Goal: Task Accomplishment & Management: Manage account settings

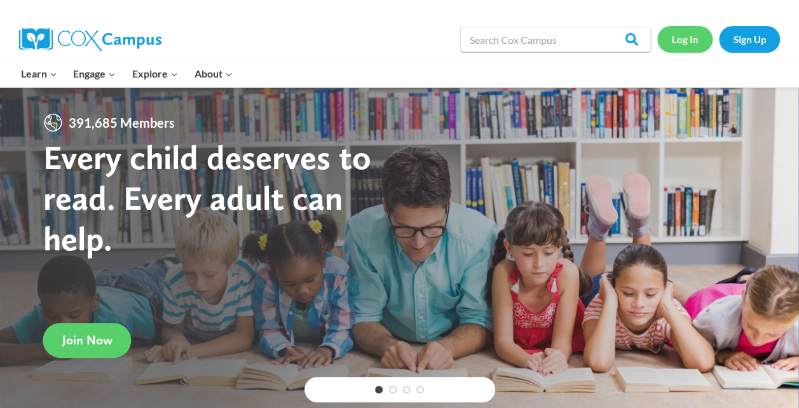
click at [688, 37] on link "Log In" at bounding box center [685, 39] width 55 height 26
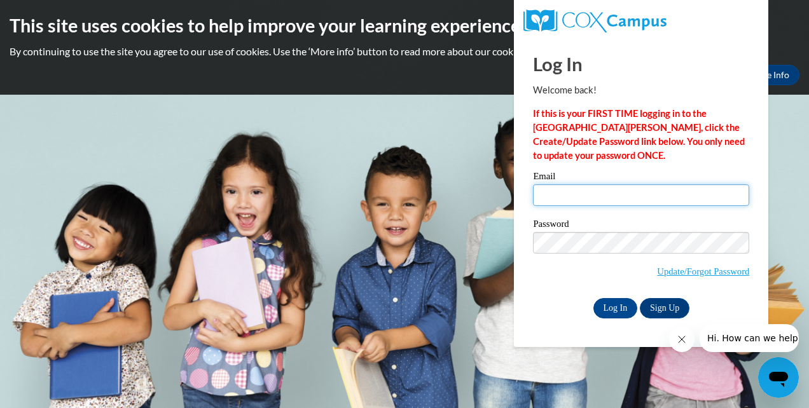
click at [542, 198] on input "Email" at bounding box center [641, 195] width 216 height 22
type input "[EMAIL_ADDRESS][DOMAIN_NAME]"
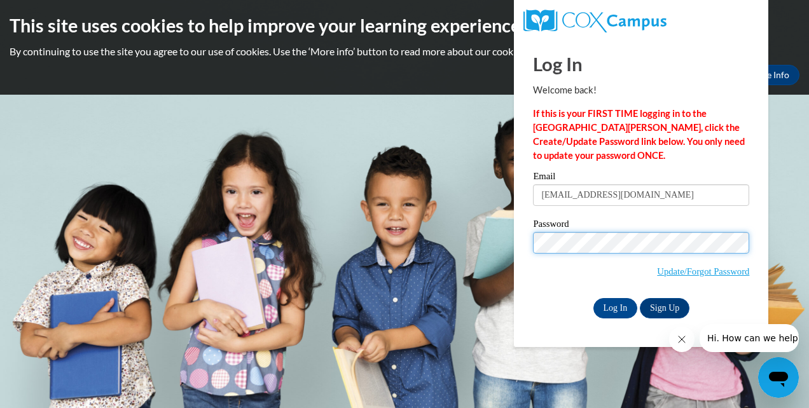
click at [593, 298] on input "Log In" at bounding box center [615, 308] width 45 height 20
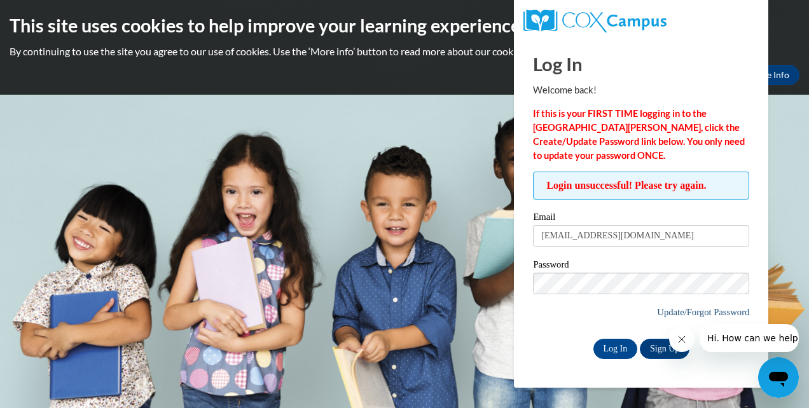
click at [658, 313] on link "Update/Forgot Password" at bounding box center [703, 312] width 92 height 10
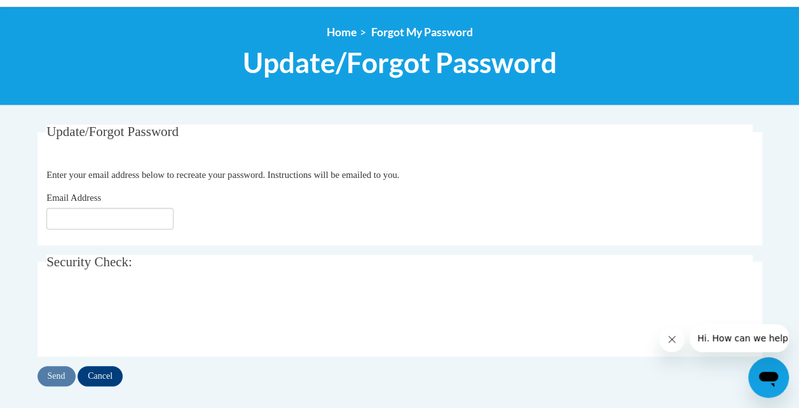
scroll to position [134, 0]
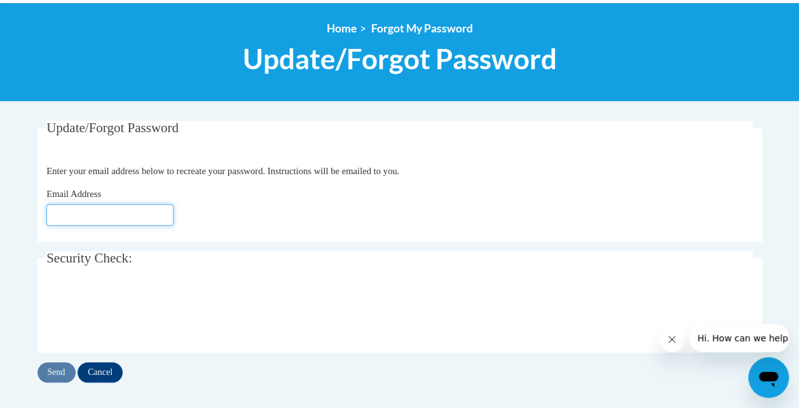
click at [128, 212] on input "Email Address" at bounding box center [109, 215] width 127 height 22
type input "[EMAIL_ADDRESS][DOMAIN_NAME]"
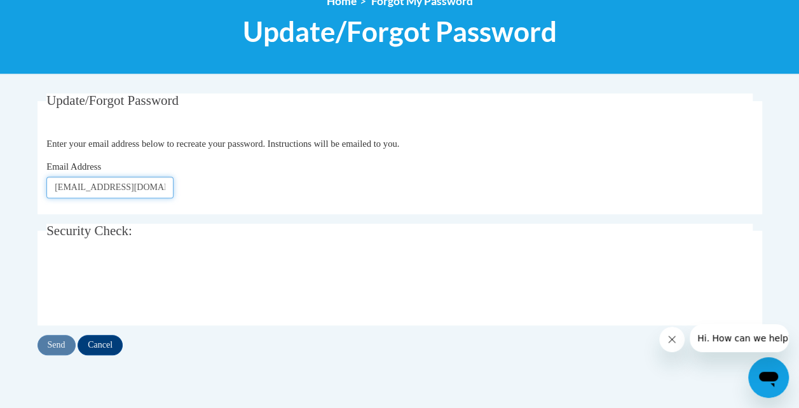
scroll to position [191, 0]
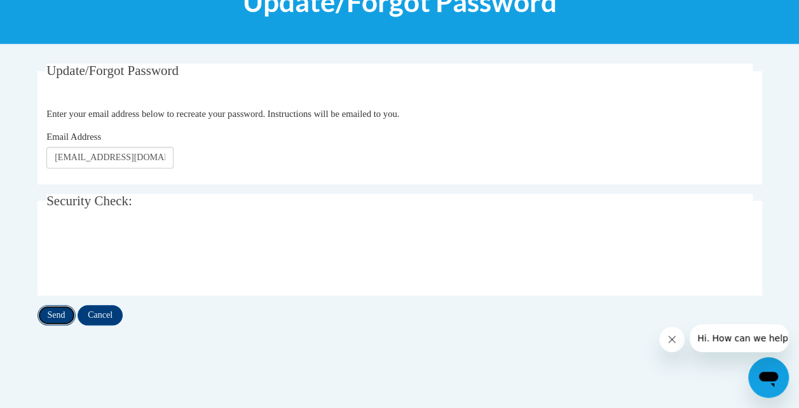
click at [59, 313] on input "Send" at bounding box center [57, 315] width 38 height 20
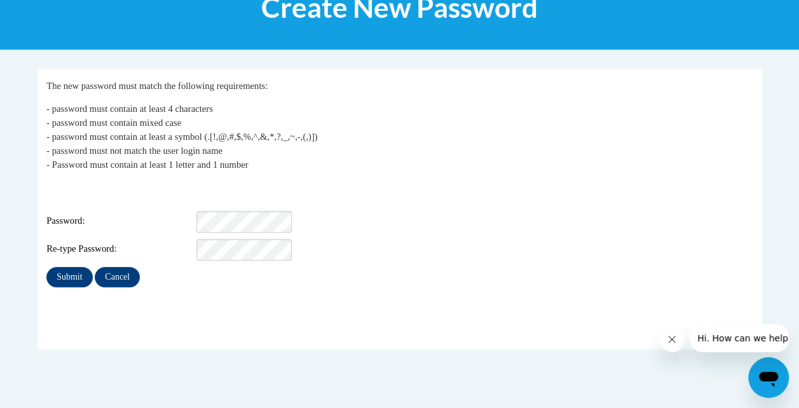
scroll to position [191, 0]
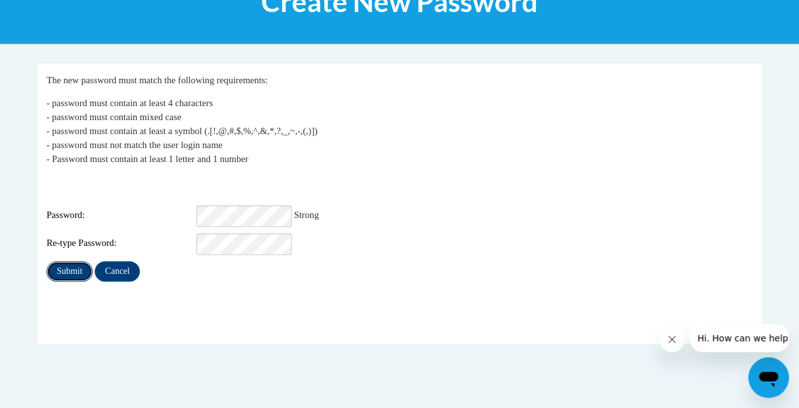
click at [62, 270] on input "Submit" at bounding box center [69, 271] width 46 height 20
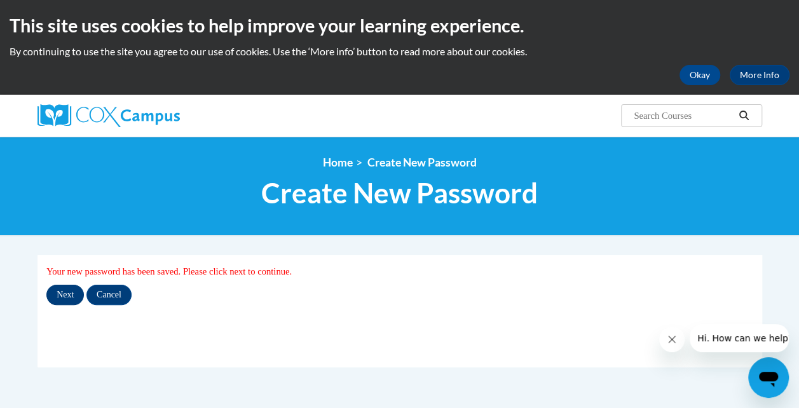
click at [59, 304] on input "Next" at bounding box center [65, 295] width 38 height 20
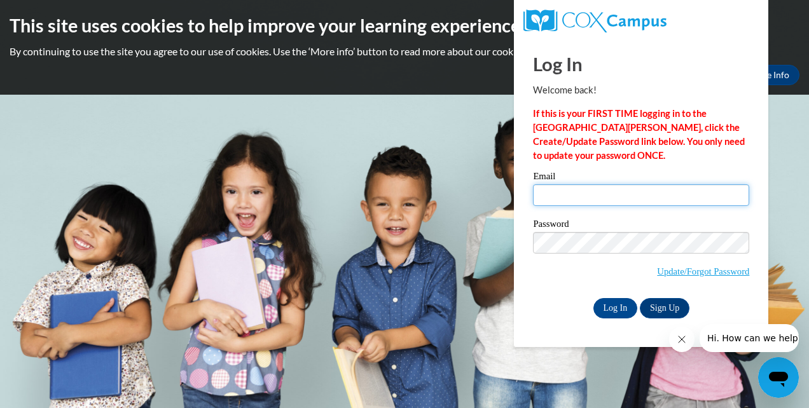
type input "[EMAIL_ADDRESS][DOMAIN_NAME]"
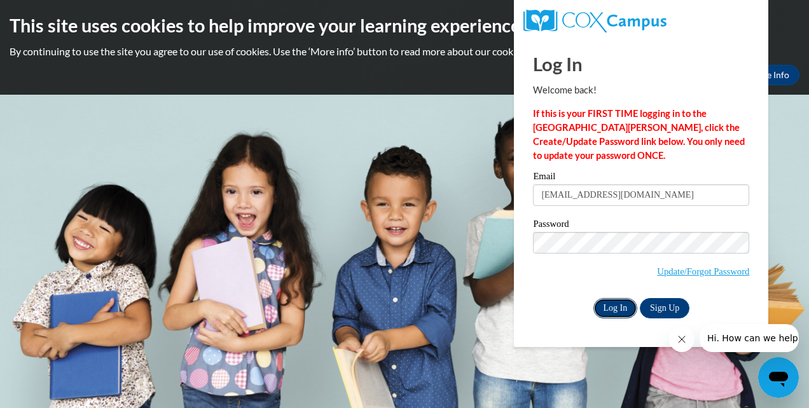
click at [619, 314] on input "Log In" at bounding box center [615, 308] width 45 height 20
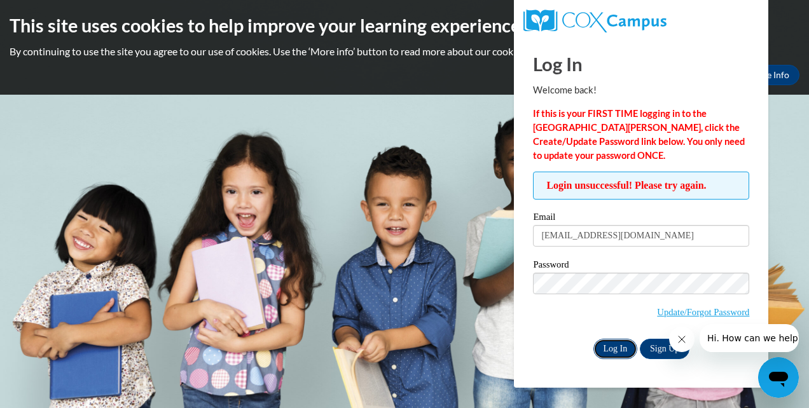
click at [617, 347] on input "Log In" at bounding box center [615, 349] width 45 height 20
click at [530, 329] on div "Login unsuccessful! Please try again. Please enter your email! Please enter you…" at bounding box center [640, 265] width 235 height 187
click at [617, 347] on input "Log In" at bounding box center [615, 349] width 45 height 20
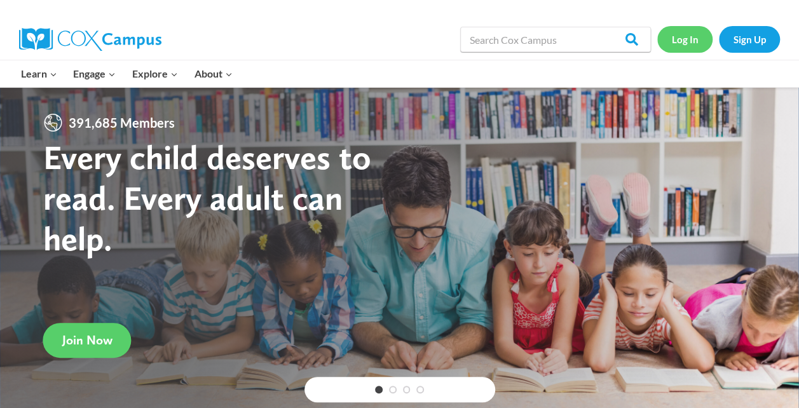
click at [677, 47] on link "Log In" at bounding box center [685, 39] width 55 height 26
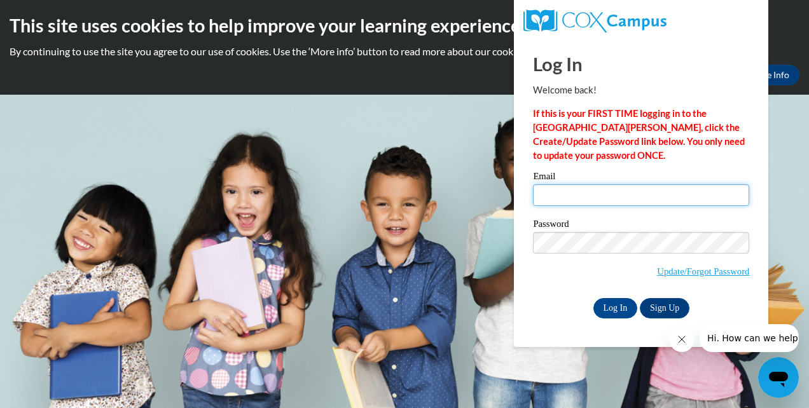
type input "thames_alicia08@yahoo.com"
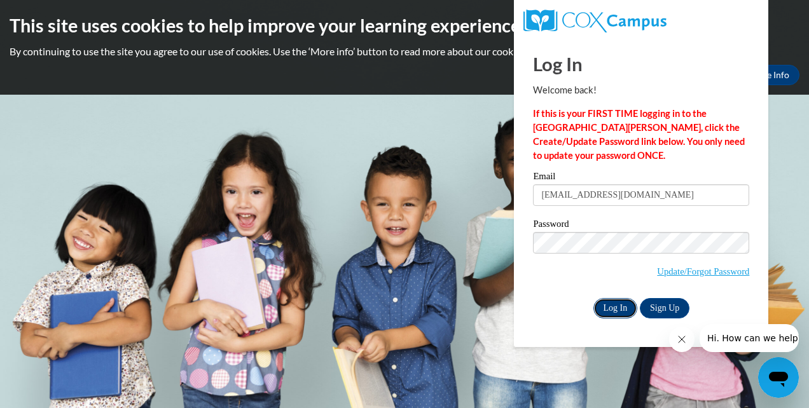
click at [612, 308] on input "Log In" at bounding box center [615, 308] width 45 height 20
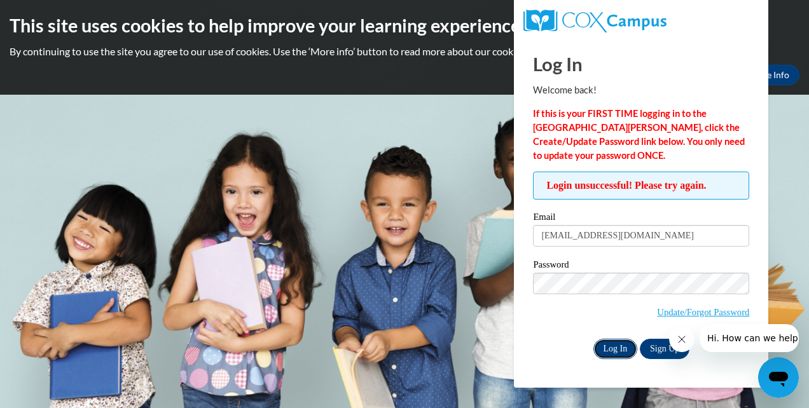
click at [619, 346] on input "Log In" at bounding box center [615, 349] width 45 height 20
click at [454, 267] on body "This site uses cookies to help improve your learning experience. By continuing …" at bounding box center [404, 204] width 809 height 408
click at [619, 350] on input "Log In" at bounding box center [615, 349] width 45 height 20
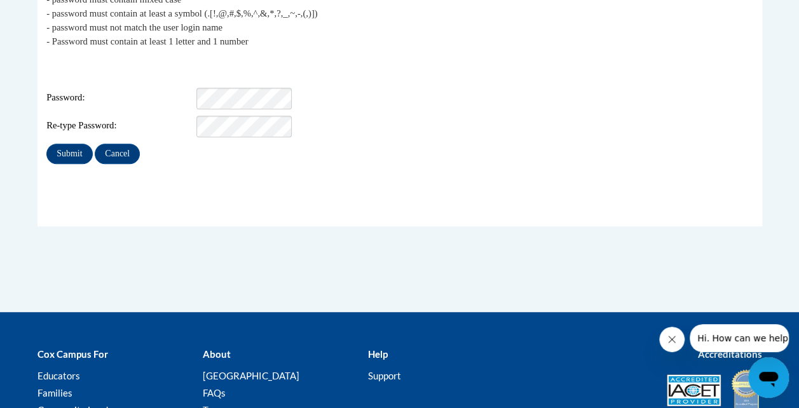
scroll to position [308, 0]
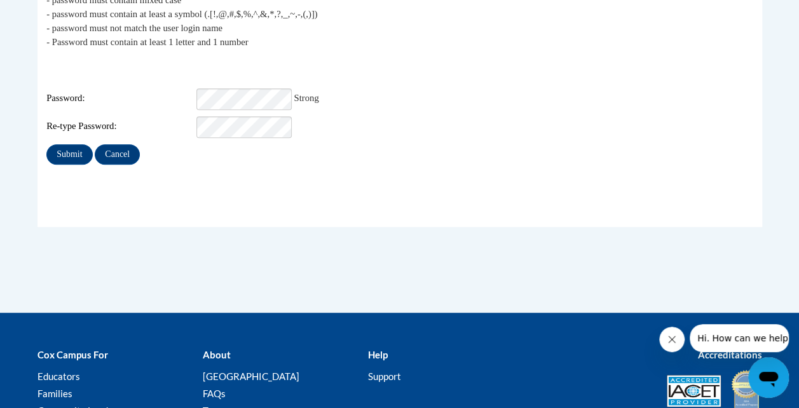
click at [332, 244] on div "My Password The new password must match the following requirements: - password …" at bounding box center [400, 130] width 744 height 366
click at [81, 144] on input "Submit" at bounding box center [69, 154] width 46 height 20
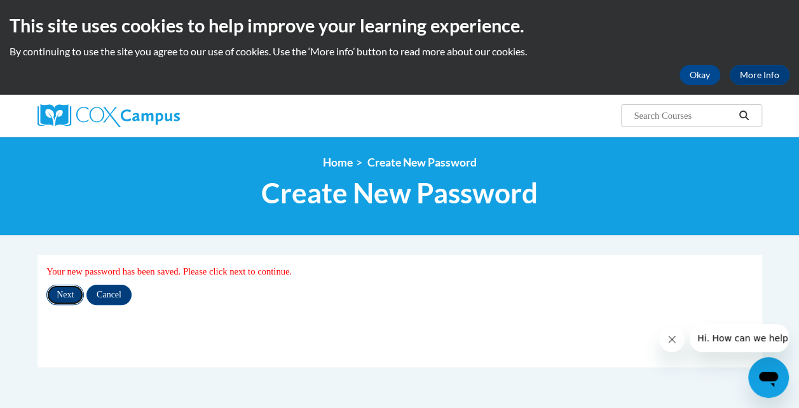
click at [72, 289] on input "Next" at bounding box center [65, 295] width 38 height 20
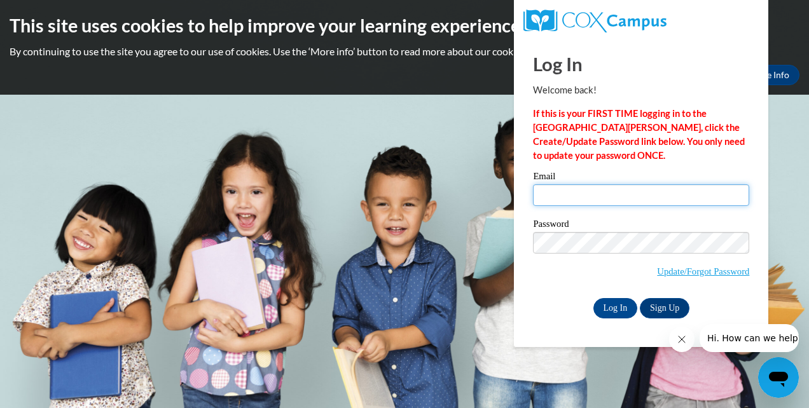
type input "[EMAIL_ADDRESS][DOMAIN_NAME]"
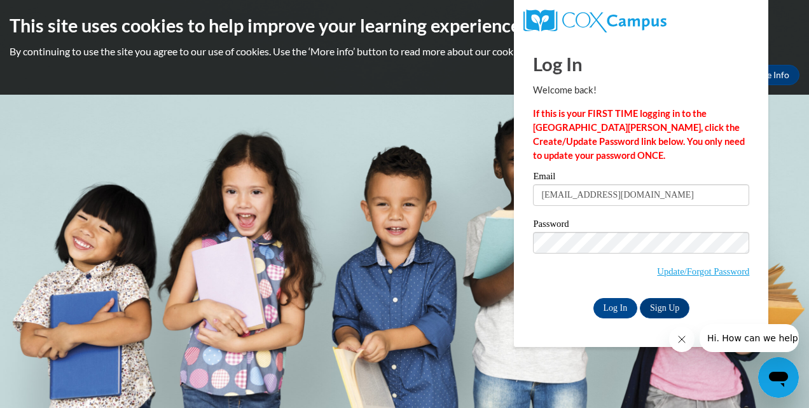
click at [523, 272] on div "Please enter your email! Please enter your password! Email thames_alicia08@yaho…" at bounding box center [640, 245] width 235 height 146
click at [617, 309] on input "Log In" at bounding box center [615, 308] width 45 height 20
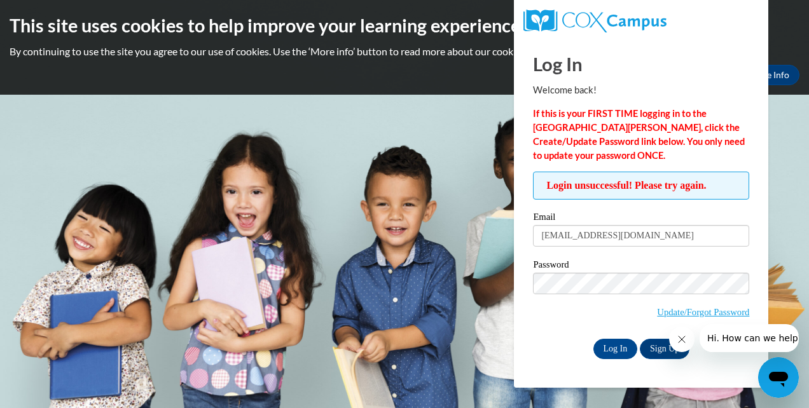
click at [517, 306] on div "Log In Welcome back! If this is your FIRST TIME logging in to the [GEOGRAPHIC_D…" at bounding box center [640, 213] width 273 height 350
